Goal: Task Accomplishment & Management: Manage account settings

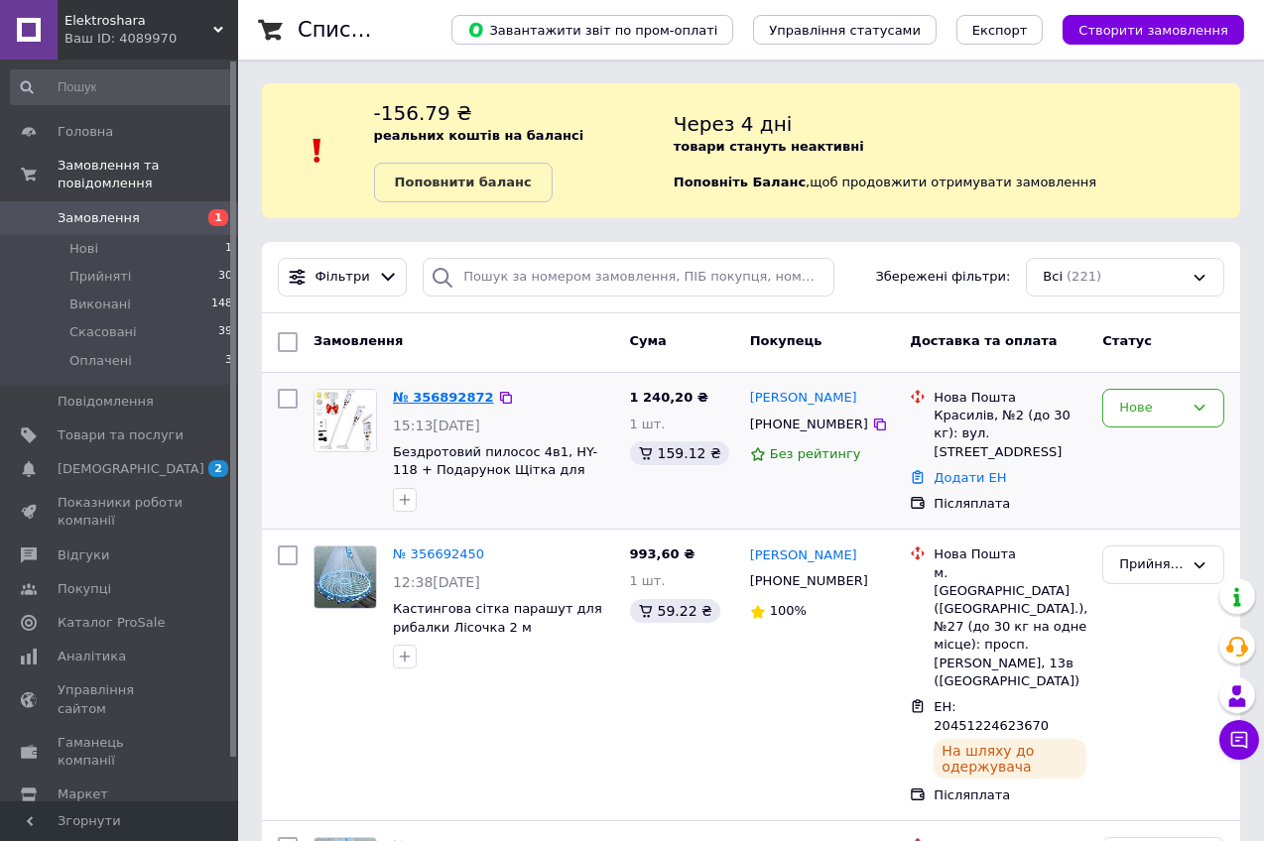
click at [445, 391] on link "№ 356892872" at bounding box center [443, 397] width 101 height 15
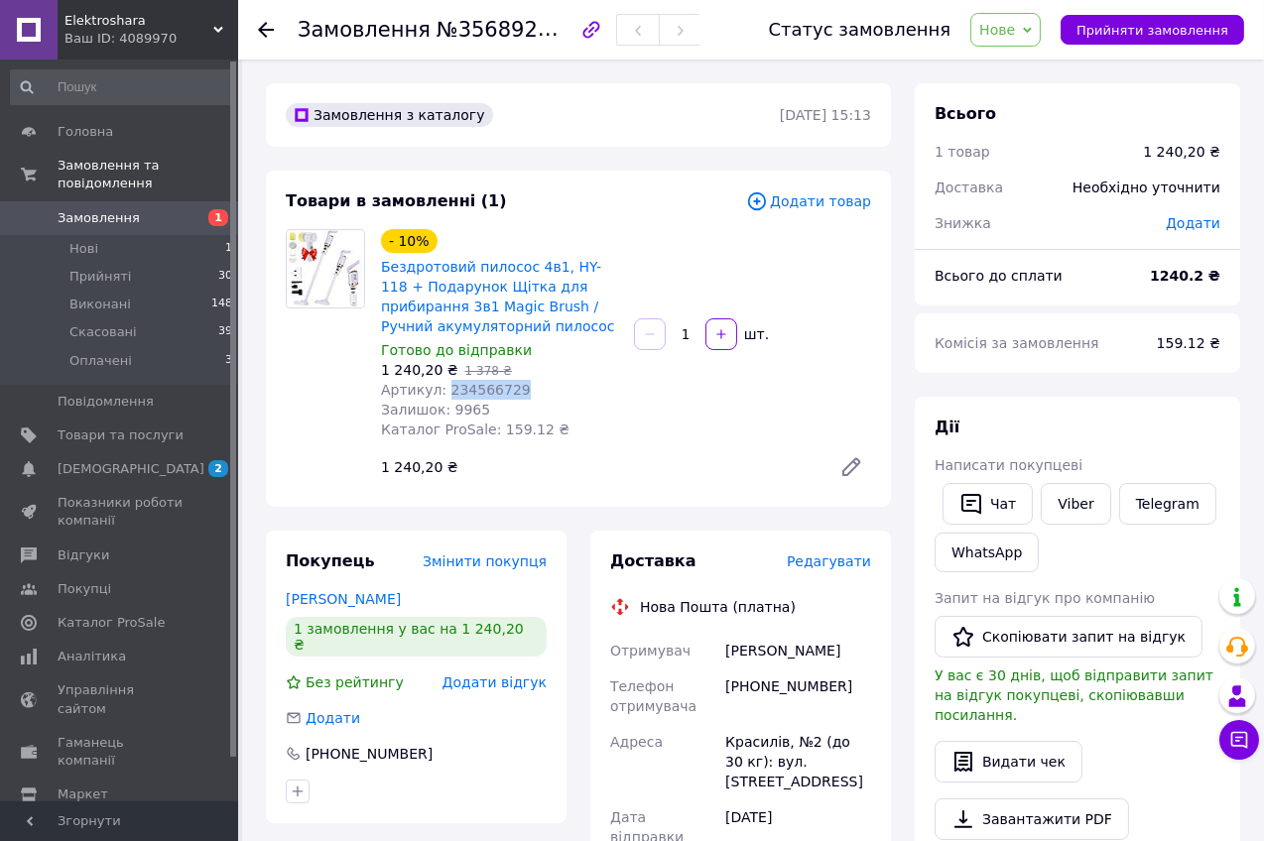
drag, startPoint x: 447, startPoint y: 393, endPoint x: 534, endPoint y: 392, distance: 86.3
click at [534, 392] on div "Артикул: 234566729" at bounding box center [499, 390] width 237 height 20
copy span "234566729"
click at [1036, 18] on span "Нове" at bounding box center [1005, 30] width 70 height 34
click at [1015, 66] on li "Прийнято" at bounding box center [1016, 70] width 91 height 30
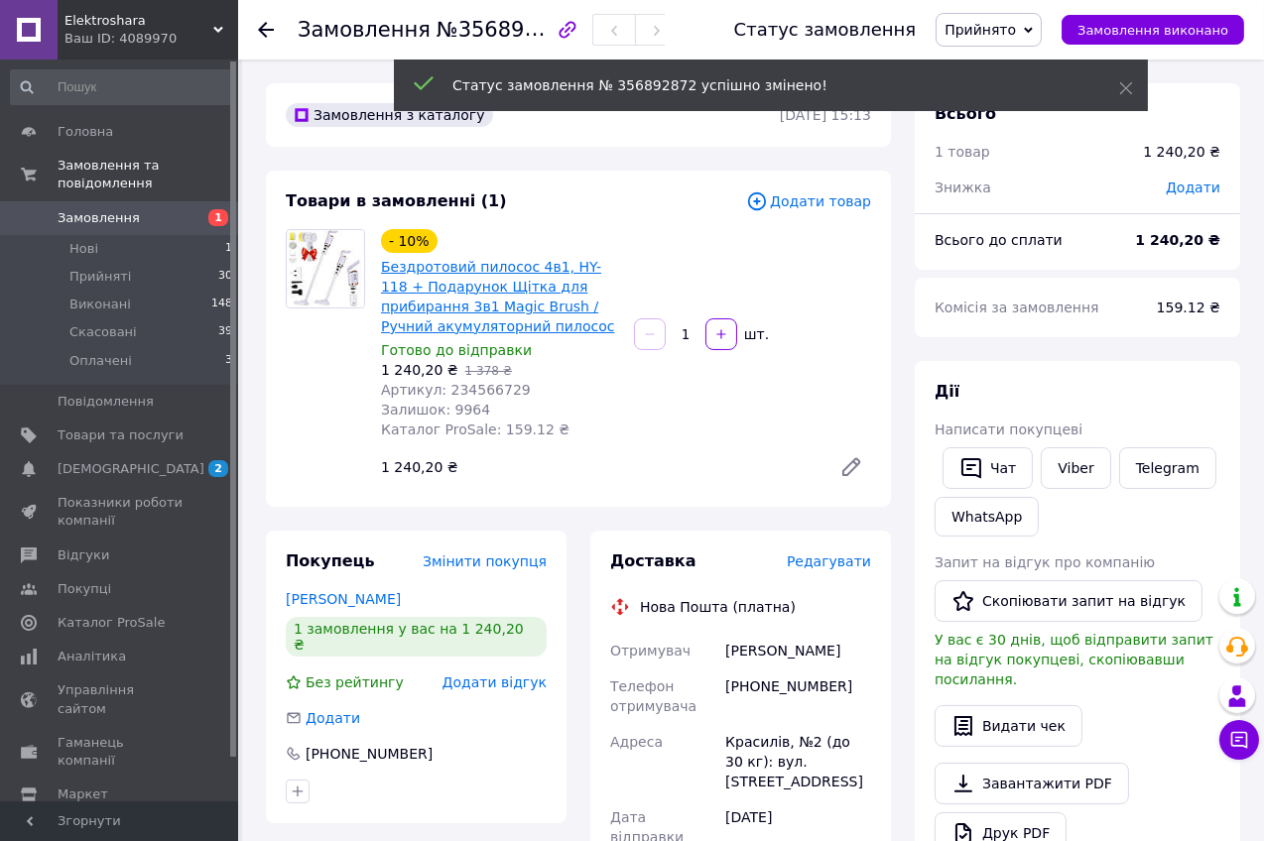
click at [510, 306] on link "Бездротовий пилосос 4в1, HY-118 + Подарунок Щітка для прибирання 3в1 Magic Brus…" at bounding box center [497, 296] width 233 height 75
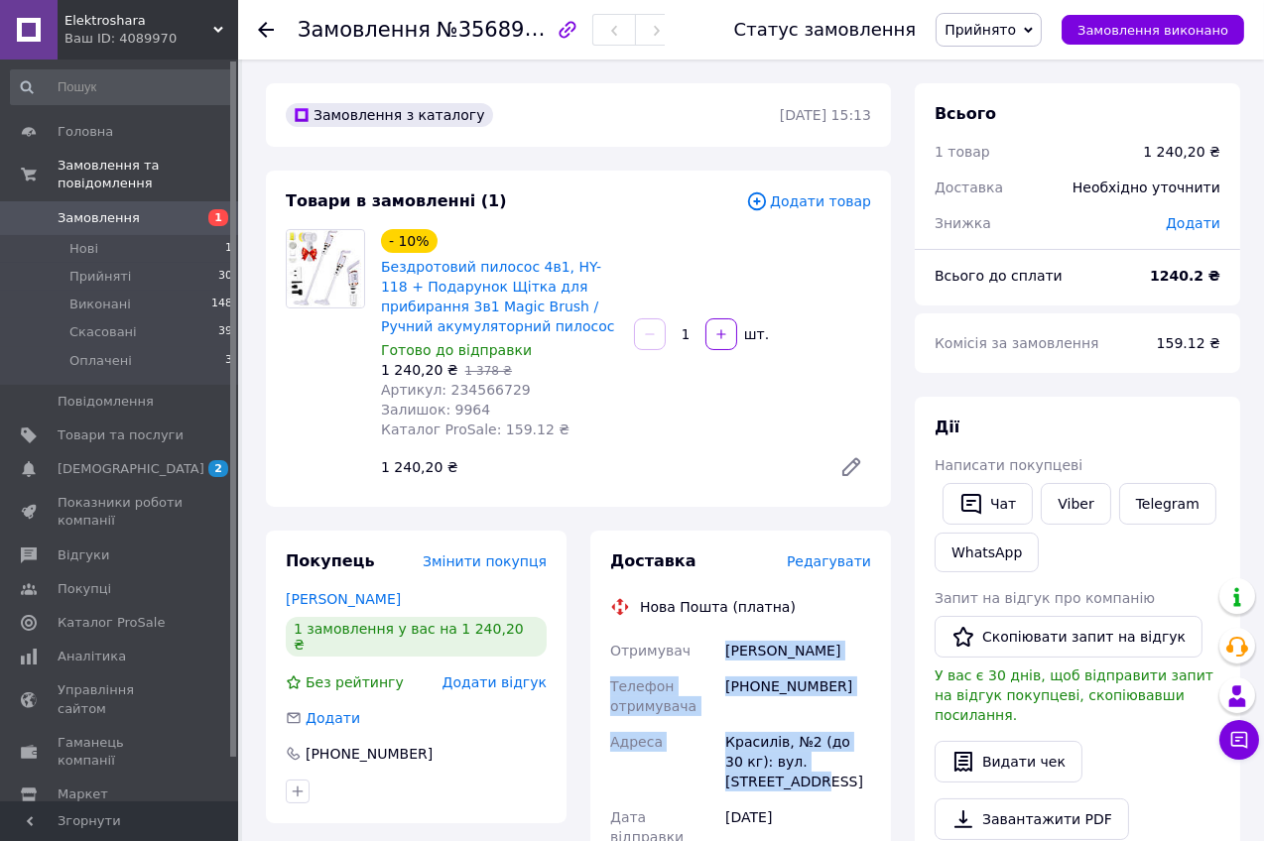
drag, startPoint x: 728, startPoint y: 643, endPoint x: 793, endPoint y: 792, distance: 162.2
copy div "[PERSON_NAME] Телефон отримувача [PHONE_NUMBER] Адреса [STREET_ADDRESS] (до 30 …"
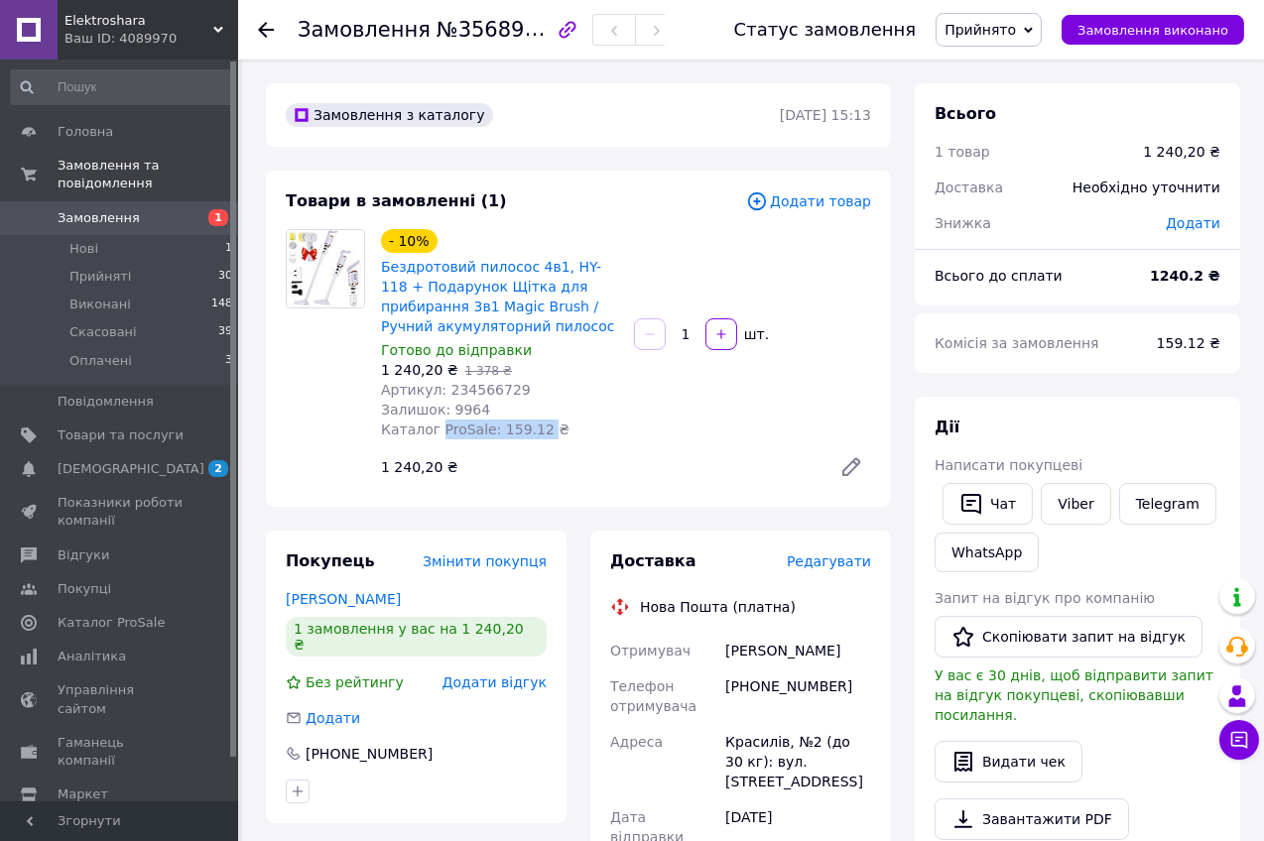
drag, startPoint x: 440, startPoint y: 429, endPoint x: 543, endPoint y: 434, distance: 103.3
click at [543, 434] on span "Каталог ProSale: 159.12 ₴" at bounding box center [475, 430] width 189 height 16
copy span "ProSale: 159.12"
